Goal: Find specific page/section: Find specific page/section

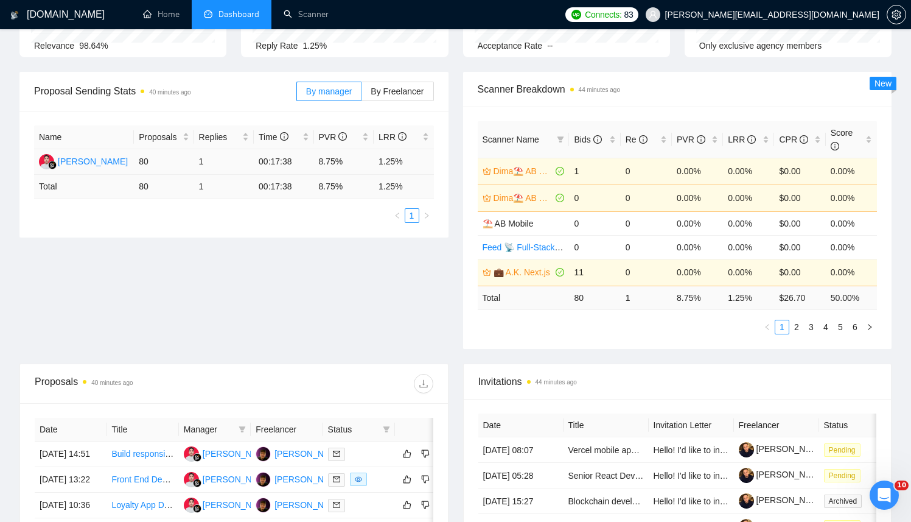
scroll to position [131, 0]
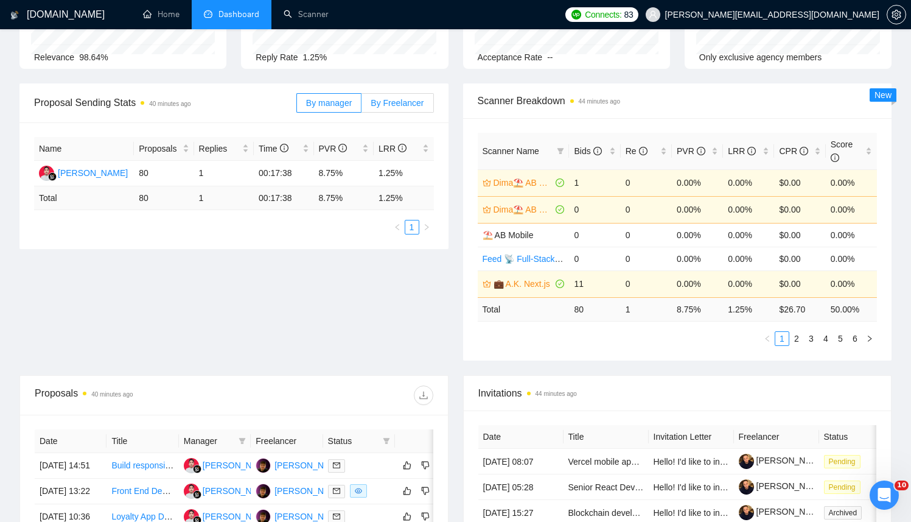
click at [374, 106] on span "By Freelancer" at bounding box center [397, 103] width 53 height 10
click at [361, 106] on input "By Freelancer" at bounding box center [361, 106] width 0 height 0
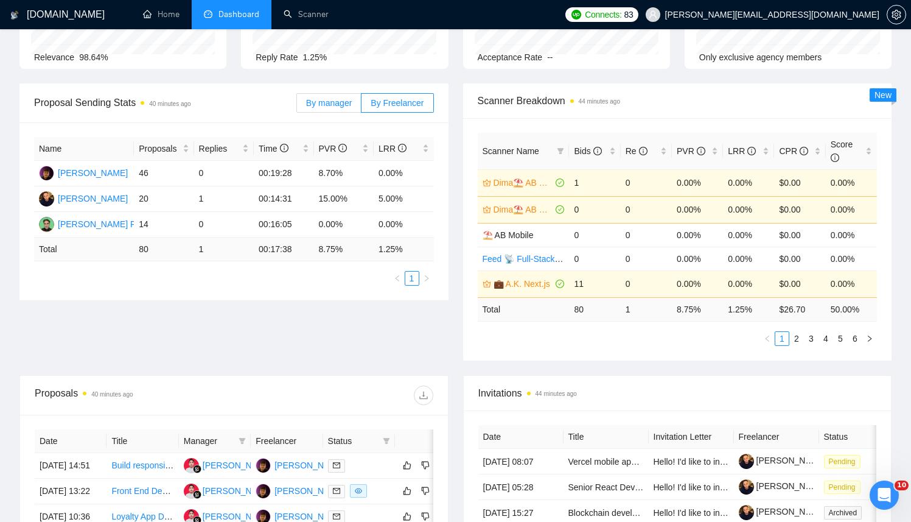
click at [333, 107] on label "By manager" at bounding box center [328, 102] width 65 height 19
click at [297, 106] on input "By manager" at bounding box center [297, 106] width 0 height 0
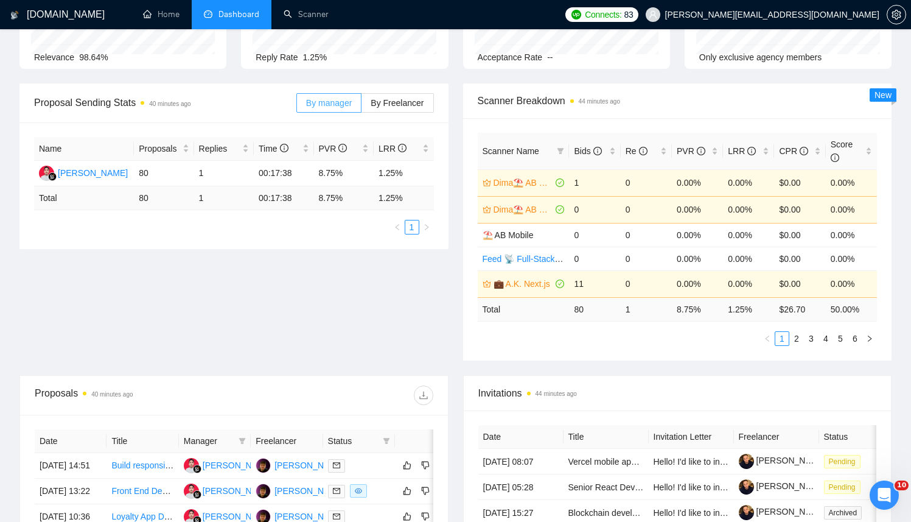
click at [333, 107] on label "By manager" at bounding box center [328, 102] width 65 height 19
click at [297, 106] on input "By manager" at bounding box center [297, 106] width 0 height 0
click at [332, 108] on label "By manager" at bounding box center [328, 102] width 65 height 19
click at [297, 106] on input "By manager" at bounding box center [297, 106] width 0 height 0
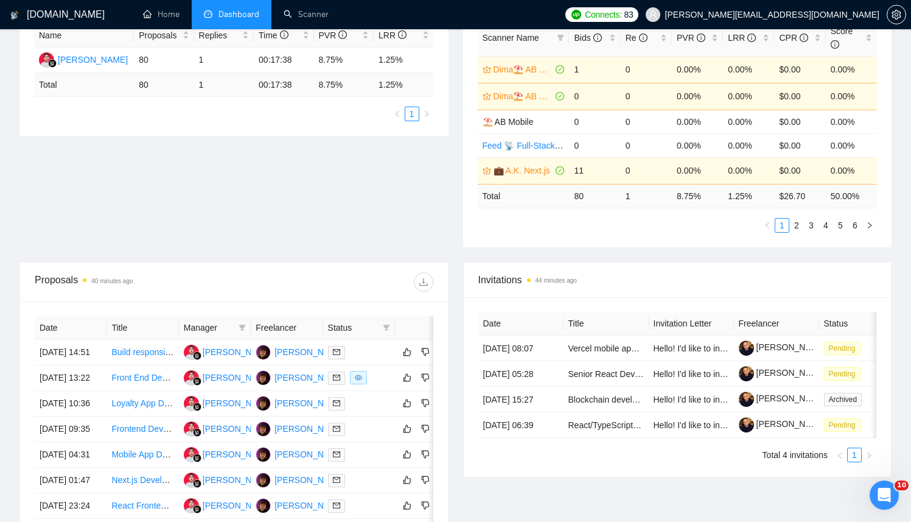
scroll to position [313, 0]
